Goal: Task Accomplishment & Management: Complete application form

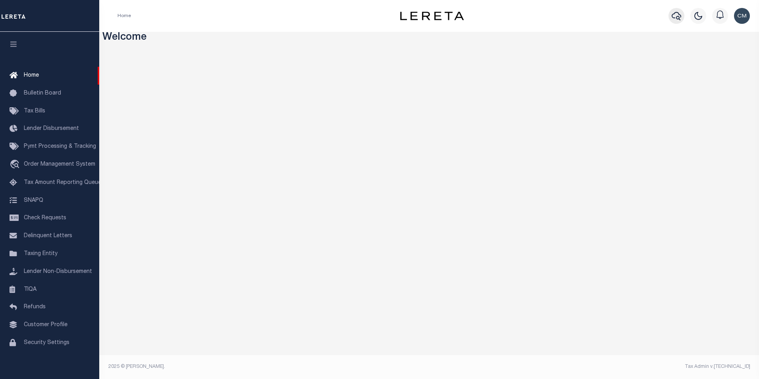
click at [675, 20] on icon "button" at bounding box center [676, 16] width 10 height 10
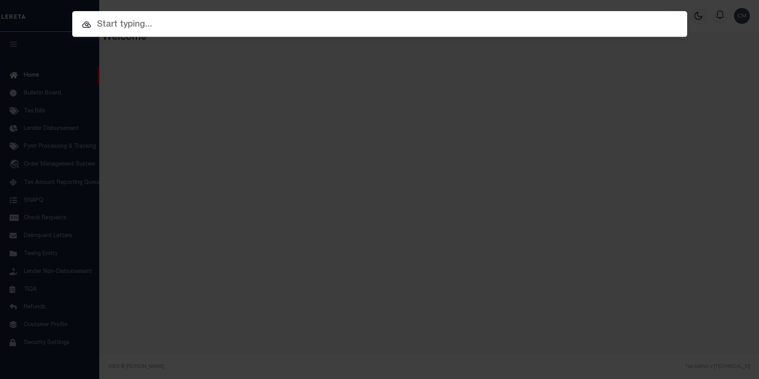
click at [318, 29] on input "text" at bounding box center [379, 25] width 615 height 14
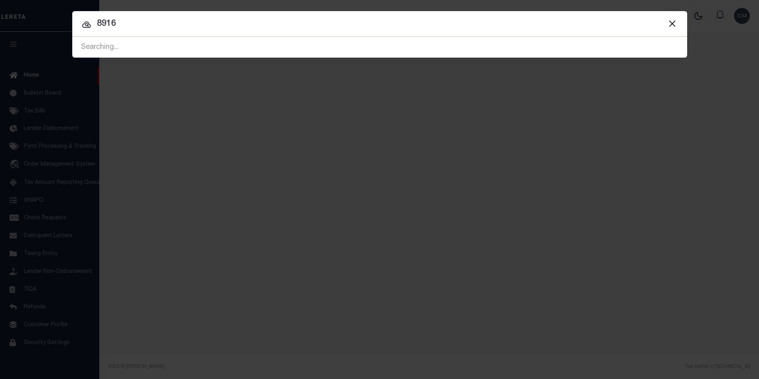
type input "89160"
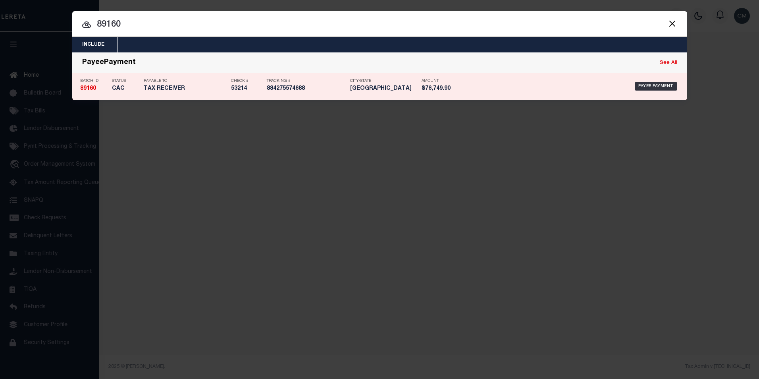
click at [303, 85] on div "Tracking # 884275574688" at bounding box center [306, 86] width 79 height 23
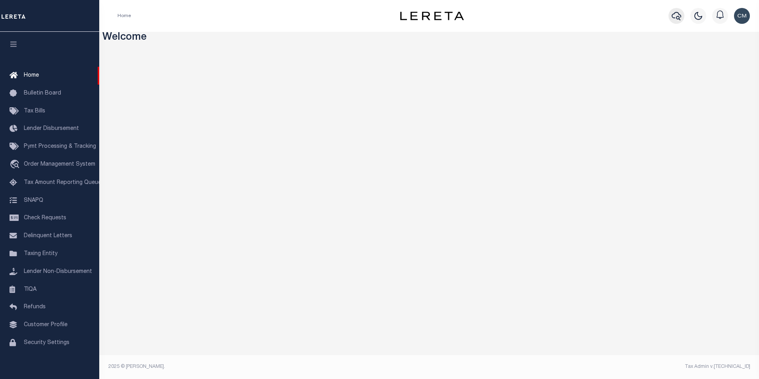
click at [674, 12] on icon "button" at bounding box center [676, 16] width 10 height 10
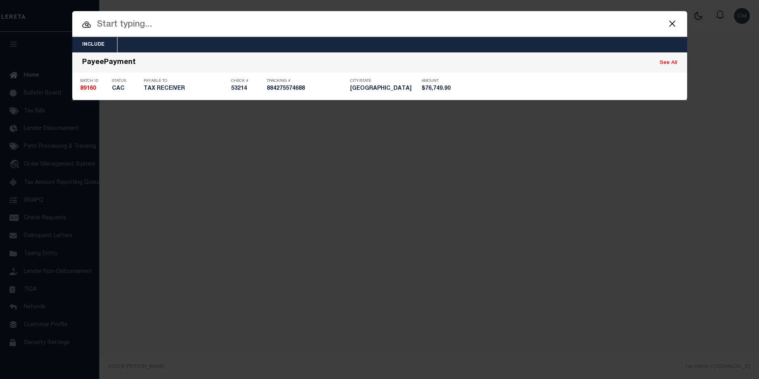
click at [308, 24] on input "text" at bounding box center [379, 25] width 615 height 14
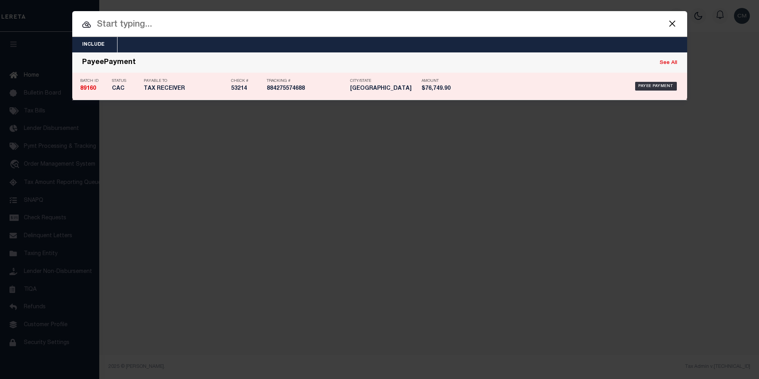
click at [311, 84] on div "Tracking # 884275574688" at bounding box center [306, 86] width 79 height 23
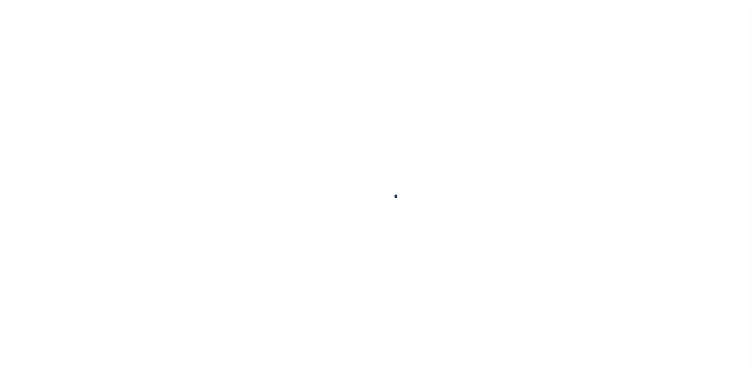
select select "CAC"
type input "[DATE]"
type input "$76,749.9"
select select "CHK"
type input "53214"
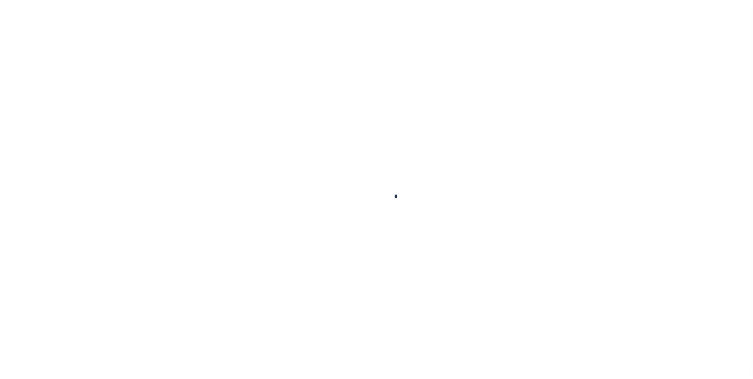
select select "[PERSON_NAME]"
type input "$100"
type input "[DATE]"
checkbox input "true"
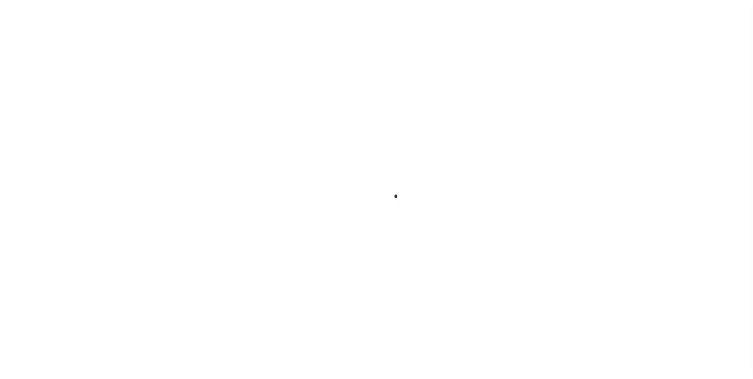
checkbox input "true"
select select "FDX"
type input "[DATE]"
type input "884275574688"
type input "[PERSON_NAME]"
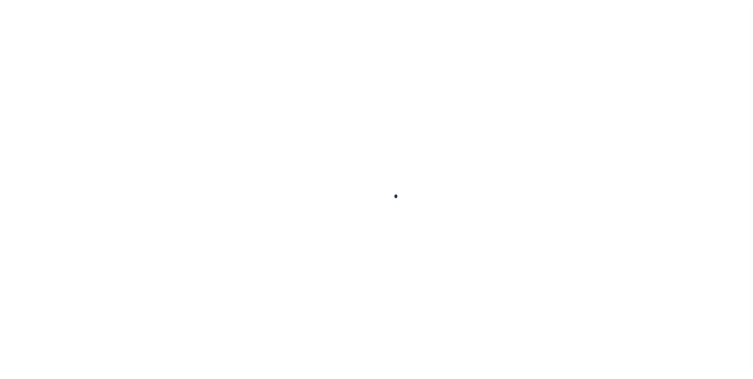
type input "[DATE]"
type input "N"
radio input "true"
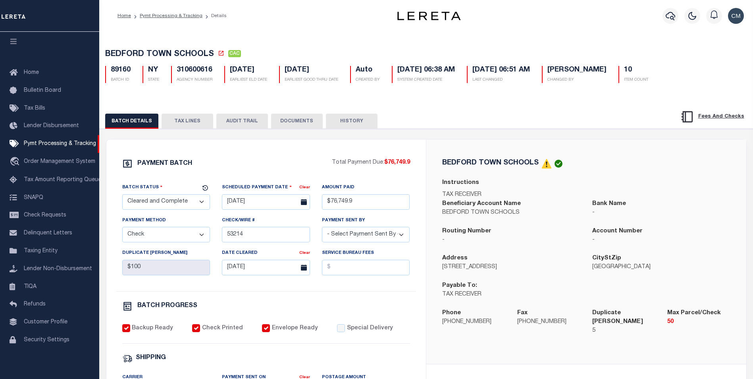
click at [222, 124] on button "AUDIT TRAIL" at bounding box center [242, 120] width 52 height 15
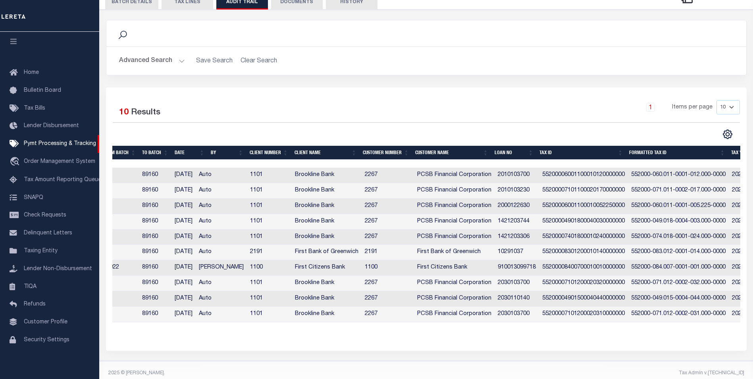
scroll to position [0, 38]
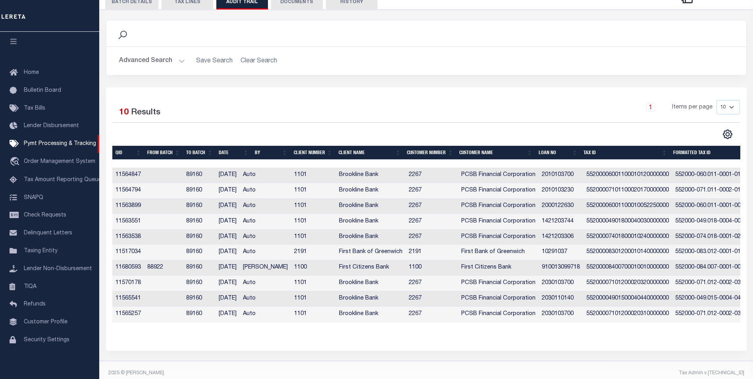
click at [151, 269] on td "88922" at bounding box center [163, 267] width 39 height 15
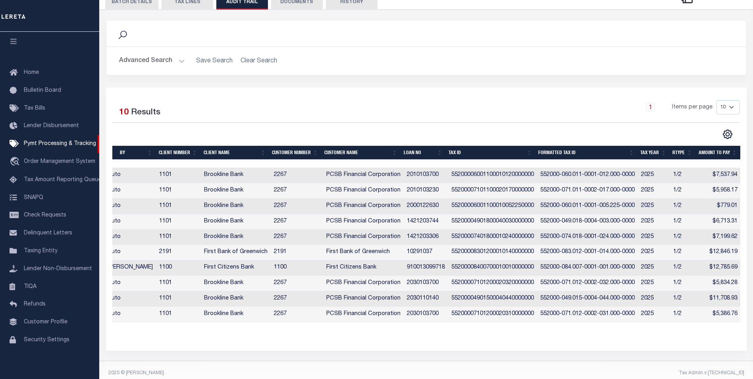
scroll to position [0, 107]
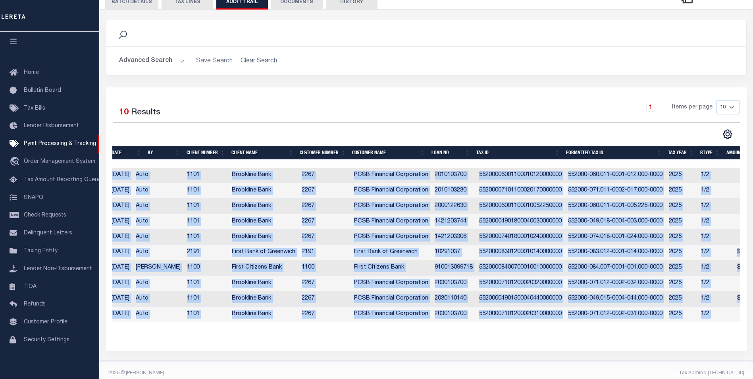
drag, startPoint x: 601, startPoint y: 329, endPoint x: 538, endPoint y: 331, distance: 62.3
click at [538, 331] on div "QID FROM BATCH TO BATCH DATE BY CLIENT NUMBER CLIENT NAME CUSTOMER NUMBER Custo…" at bounding box center [426, 240] width 628 height 189
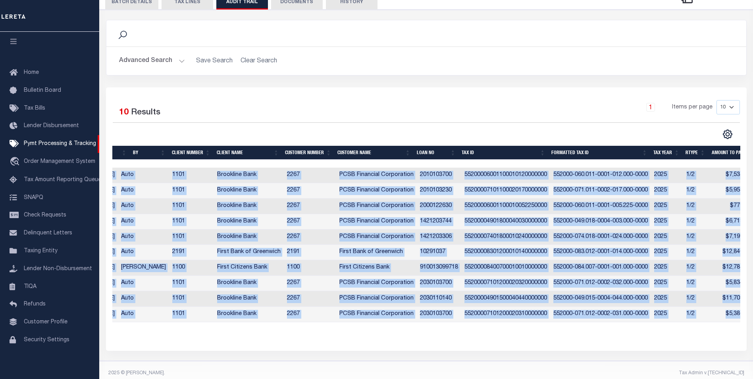
scroll to position [0, 55]
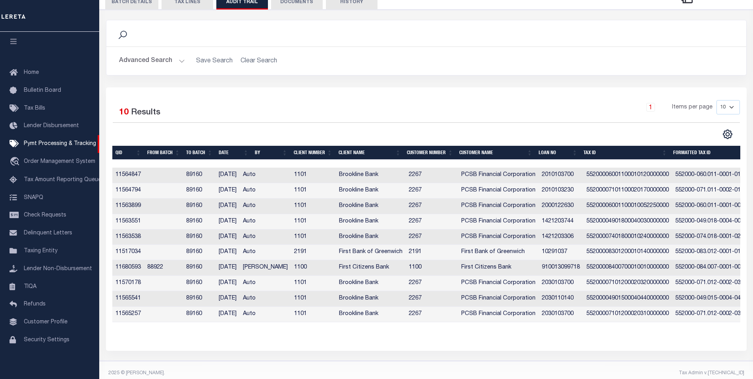
click at [200, 254] on td "89160" at bounding box center [199, 251] width 33 height 15
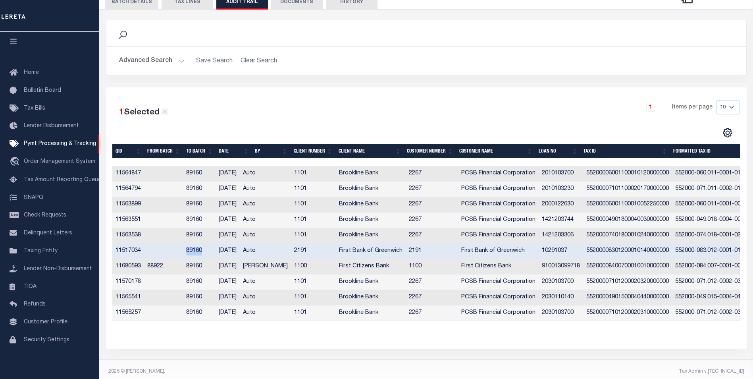
click at [200, 254] on td "89160" at bounding box center [199, 250] width 33 height 15
